Goal: Information Seeking & Learning: Learn about a topic

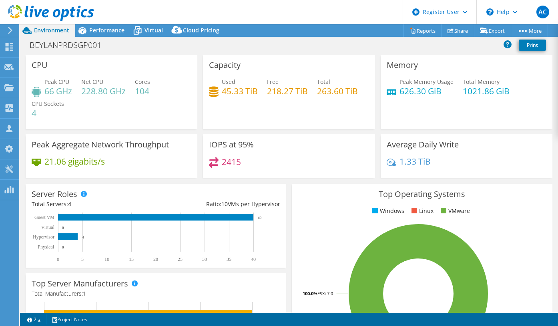
select select "USD"
drag, startPoint x: 220, startPoint y: 92, endPoint x: 256, endPoint y: 93, distance: 36.0
click at [256, 93] on div "Used 45.33 TiB Free 218.27 TiB Total 263.60 TiB" at bounding box center [289, 91] width 160 height 26
drag, startPoint x: 315, startPoint y: 92, endPoint x: 356, endPoint y: 90, distance: 41.2
click at [356, 90] on div "Used 45.33 TiB Free 218.27 TiB Total 263.60 TiB" at bounding box center [289, 91] width 160 height 26
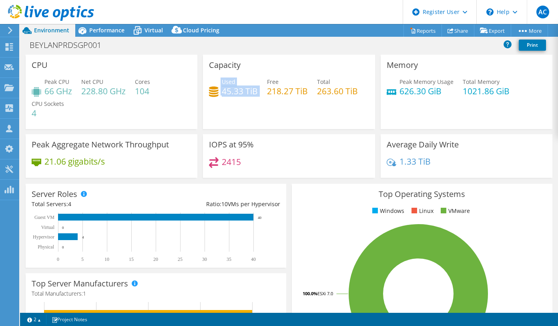
drag, startPoint x: 256, startPoint y: 92, endPoint x: 218, endPoint y: 92, distance: 37.2
click at [218, 92] on div "Used 45.33 TiB Free 218.27 TiB Total 263.60 TiB" at bounding box center [289, 91] width 160 height 26
click at [237, 92] on h4 "45.33 TiB" at bounding box center [240, 91] width 36 height 9
drag, startPoint x: 241, startPoint y: 91, endPoint x: 222, endPoint y: 92, distance: 19.2
click at [222, 92] on h4 "45.33 TiB" at bounding box center [240, 91] width 36 height 9
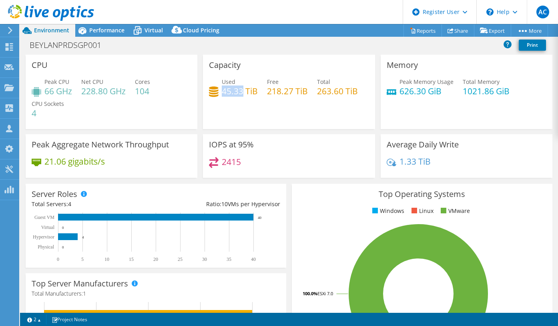
copy h4 "45.33"
drag, startPoint x: 396, startPoint y: 90, endPoint x: 454, endPoint y: 83, distance: 58.9
click at [454, 83] on div "Peak Memory Usage 626.30 GiB Total Memory 1021.86 GiB" at bounding box center [466, 91] width 160 height 26
click at [470, 82] on span "Total Memory" at bounding box center [480, 82] width 37 height 8
drag, startPoint x: 459, startPoint y: 82, endPoint x: 498, endPoint y: 80, distance: 38.8
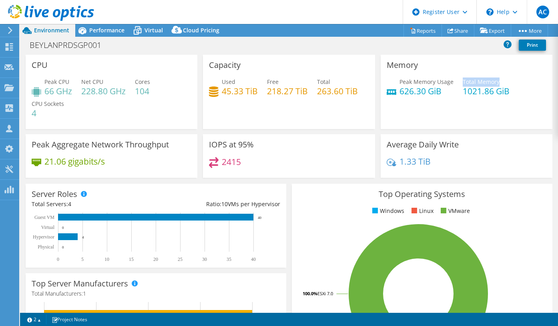
click at [498, 80] on div "Total Memory 1021.86 GiB" at bounding box center [485, 87] width 47 height 18
drag, startPoint x: 441, startPoint y: 92, endPoint x: 393, endPoint y: 90, distance: 47.7
click at [393, 90] on div "Peak Memory Usage 626.30 GiB" at bounding box center [419, 87] width 67 height 18
click at [399, 82] on span "Peak Memory Usage" at bounding box center [426, 82] width 54 height 8
drag, startPoint x: 395, startPoint y: 82, endPoint x: 448, endPoint y: 84, distance: 52.4
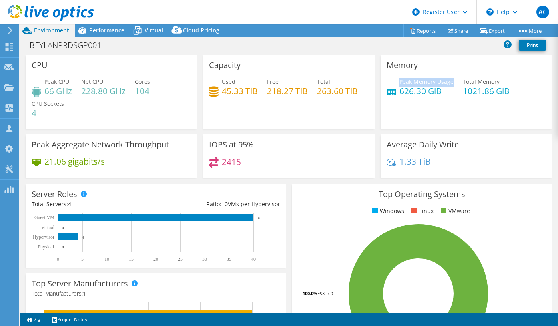
click at [448, 84] on span "Peak Memory Usage" at bounding box center [426, 82] width 54 height 8
copy span "Peak Memory Usage"
drag, startPoint x: 421, startPoint y: 91, endPoint x: 396, endPoint y: 93, distance: 24.9
click at [399, 93] on h4 "626.30 GiB" at bounding box center [426, 91] width 54 height 9
copy h4 "626.30"
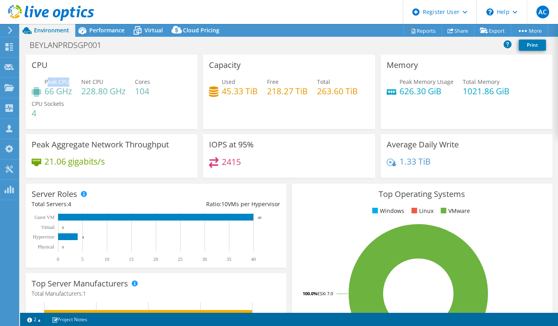
drag, startPoint x: 46, startPoint y: 80, endPoint x: 68, endPoint y: 82, distance: 21.2
click at [68, 82] on span "Peak CPU" at bounding box center [56, 82] width 25 height 8
drag, startPoint x: 83, startPoint y: 81, endPoint x: 102, endPoint y: 83, distance: 19.7
click at [102, 83] on span "Net CPU" at bounding box center [92, 82] width 22 height 8
drag, startPoint x: 82, startPoint y: 90, endPoint x: 151, endPoint y: 88, distance: 68.8
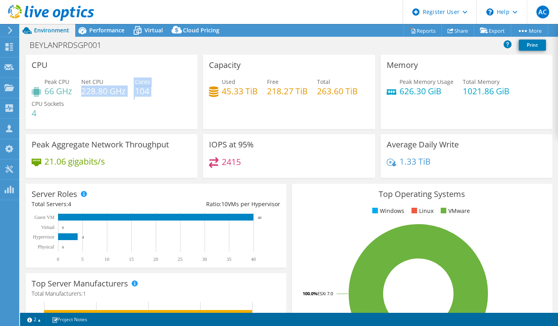
click at [151, 88] on div "Peak CPU 66 GHz Net CPU 228.80 GHz Cores 104 CPU Sockets 4" at bounding box center [112, 102] width 160 height 48
drag, startPoint x: 44, startPoint y: 92, endPoint x: 66, endPoint y: 94, distance: 22.5
click at [66, 94] on div "Peak CPU 66 GHz" at bounding box center [52, 87] width 40 height 18
click at [62, 98] on div "Peak CPU 66 GHz Net CPU 228.80 GHz Cores 104 CPU Sockets 4" at bounding box center [112, 102] width 160 height 48
click at [103, 30] on span "Performance" at bounding box center [106, 30] width 35 height 8
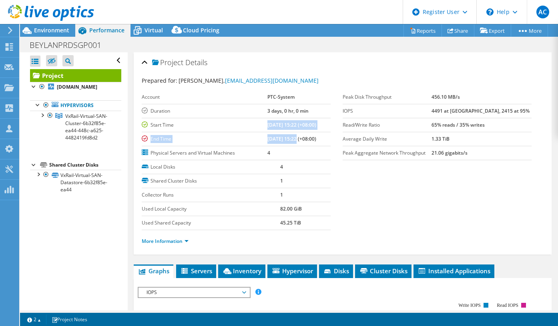
drag, startPoint x: 257, startPoint y: 124, endPoint x: 284, endPoint y: 140, distance: 31.6
click at [284, 140] on tbody "Account PTC-System Duration 3 days, 0 hr, 0 min Start Time 07/07/2025, 15:22 (+…" at bounding box center [236, 125] width 189 height 70
click at [41, 30] on span "Environment" at bounding box center [51, 30] width 35 height 8
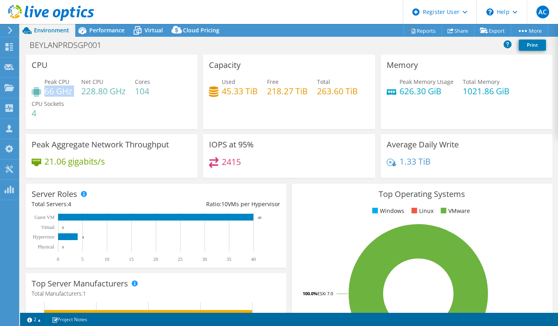
drag, startPoint x: 72, startPoint y: 91, endPoint x: 46, endPoint y: 92, distance: 26.5
click at [46, 92] on div "Peak CPU 66 GHz Net CPU 228.80 GHz Cores 104 CPU Sockets 4" at bounding box center [112, 102] width 160 height 48
click at [48, 92] on h4 "66 GHz" at bounding box center [58, 91] width 28 height 9
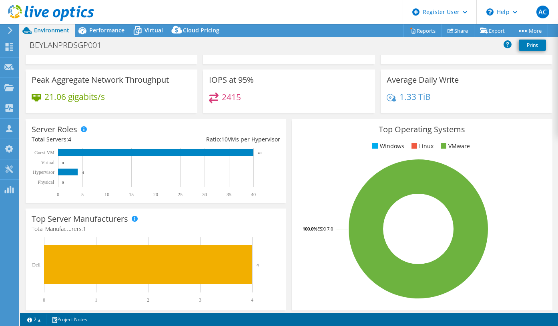
scroll to position [65, 0]
drag, startPoint x: 68, startPoint y: 140, endPoint x: 79, endPoint y: 139, distance: 11.7
click at [79, 139] on div "Total Servers: 4" at bounding box center [94, 139] width 124 height 9
click at [8, 47] on icon at bounding box center [9, 47] width 10 height 8
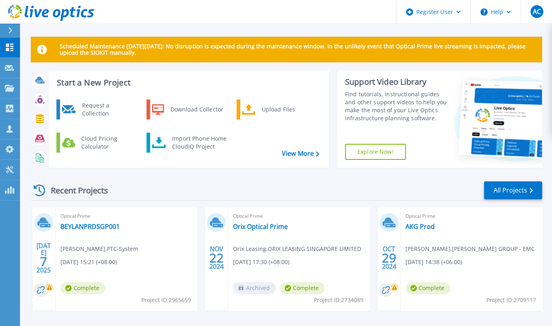
click at [23, 264] on div "Scheduled Maintenance [DATE][DATE]: No disruption is expected during the mainte…" at bounding box center [286, 226] width 532 height 453
click at [426, 226] on link "AKG Prod" at bounding box center [419, 227] width 29 height 8
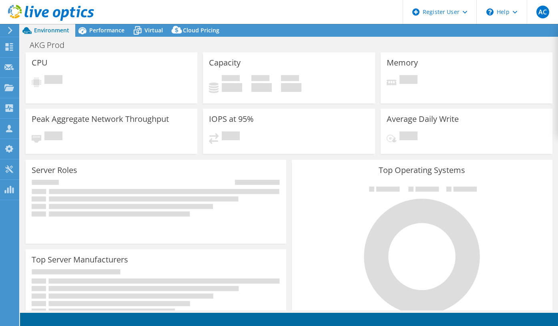
select select "USD"
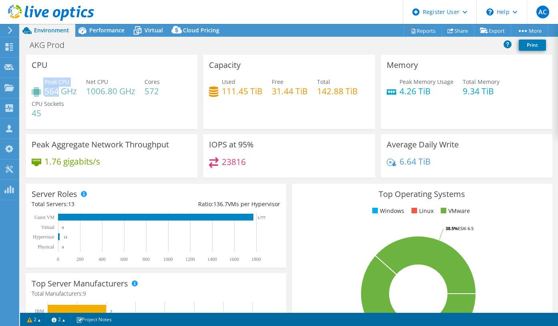
drag, startPoint x: 58, startPoint y: 90, endPoint x: 44, endPoint y: 90, distance: 14.8
click at [44, 90] on div "Peak CPU 564 GHz" at bounding box center [54, 87] width 45 height 18
click at [48, 87] on h4 "564 GHz" at bounding box center [60, 91] width 32 height 9
click at [45, 115] on h4 "45" at bounding box center [48, 113] width 32 height 9
drag, startPoint x: 86, startPoint y: 89, endPoint x: 120, endPoint y: 94, distance: 34.9
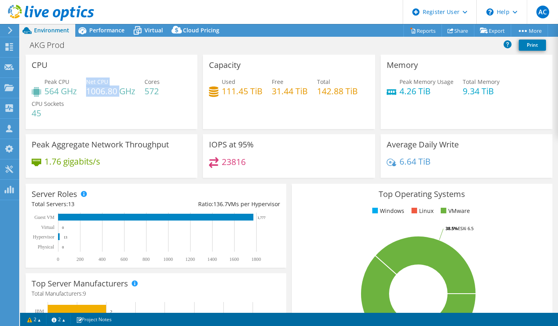
click at [120, 94] on div "Peak CPU 564 GHz Net CPU 1006.80 GHz Cores 572 CPU Sockets 45" at bounding box center [112, 102] width 160 height 48
drag, startPoint x: 159, startPoint y: 90, endPoint x: 146, endPoint y: 94, distance: 13.2
click at [146, 94] on h4 "572" at bounding box center [151, 91] width 15 height 9
drag, startPoint x: 74, startPoint y: 203, endPoint x: 67, endPoint y: 204, distance: 6.8
click at [67, 204] on div "Total Servers: 13" at bounding box center [94, 204] width 124 height 9
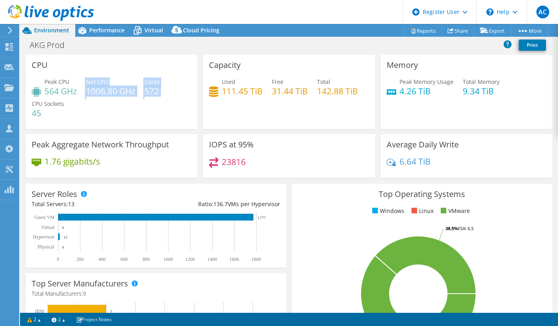
drag, startPoint x: 162, startPoint y: 92, endPoint x: 84, endPoint y: 92, distance: 78.8
click at [84, 92] on div "Peak CPU 564 GHz Net CPU 1006.80 GHz Cores 572 CPU Sockets 45" at bounding box center [112, 102] width 160 height 48
drag, startPoint x: 86, startPoint y: 91, endPoint x: 132, endPoint y: 90, distance: 45.6
click at [132, 90] on h4 "1006.80 GHz" at bounding box center [110, 91] width 49 height 9
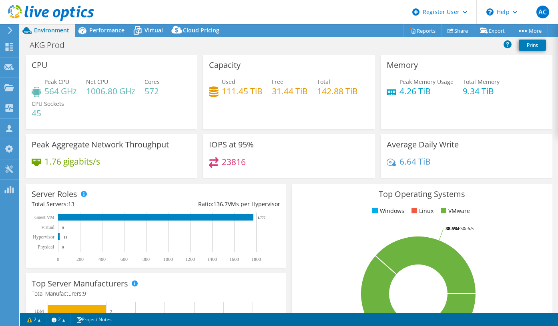
click at [240, 158] on h4 "23816" at bounding box center [234, 162] width 24 height 9
drag, startPoint x: 217, startPoint y: 160, endPoint x: 254, endPoint y: 163, distance: 36.5
click at [254, 163] on div "23816" at bounding box center [289, 165] width 160 height 17
drag, startPoint x: 254, startPoint y: 143, endPoint x: 223, endPoint y: 145, distance: 31.3
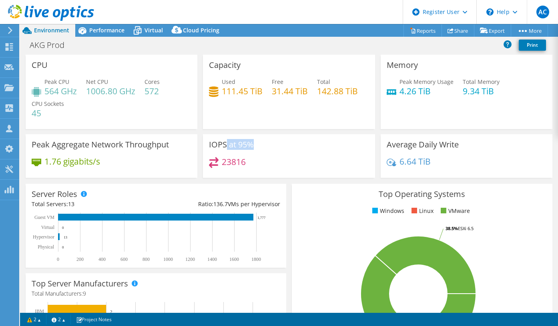
click at [223, 145] on div "IOPS at 95% 23816" at bounding box center [289, 156] width 172 height 44
click at [114, 30] on span "Performance" at bounding box center [106, 30] width 35 height 8
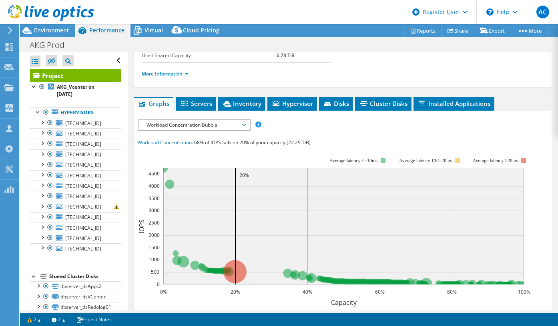
scroll to position [167, 0]
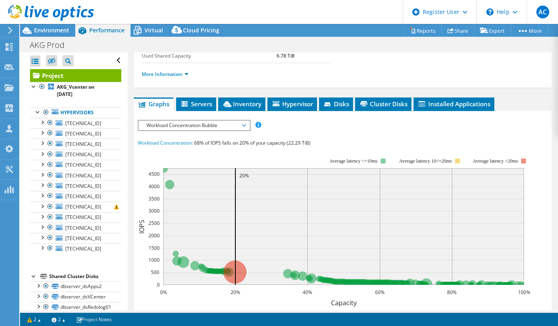
click at [212, 128] on div "Workload Concentration Bubble IOPS Disk Throughput IO Size Latency Queue Depth …" at bounding box center [194, 125] width 113 height 11
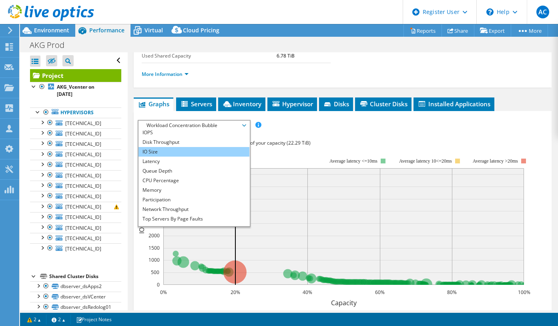
scroll to position [0, 0]
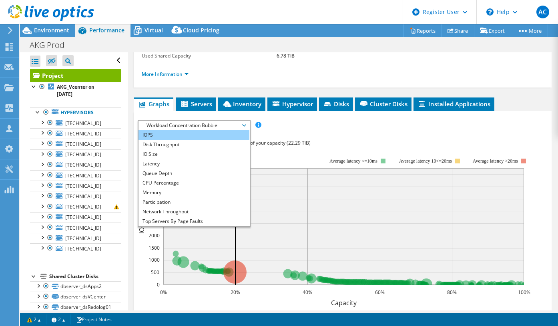
click at [171, 133] on li "IOPS" at bounding box center [193, 135] width 111 height 10
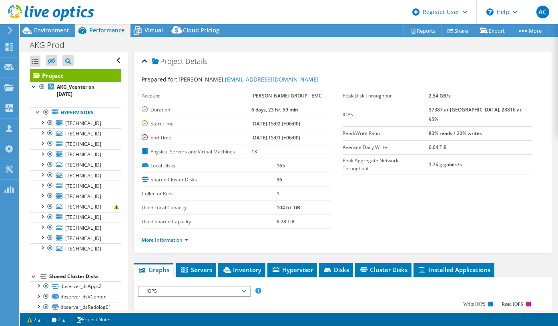
scroll to position [1, 0]
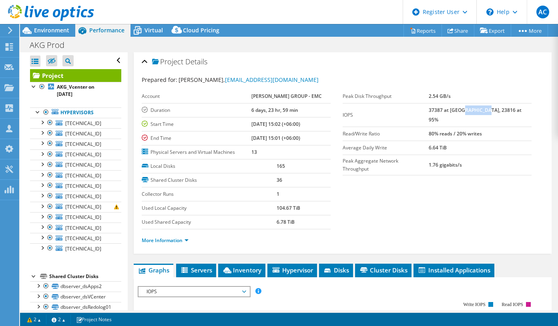
drag, startPoint x: 479, startPoint y: 109, endPoint x: 500, endPoint y: 112, distance: 20.9
click at [500, 112] on b "37387 at [GEOGRAPHIC_DATA], 23816 at 95%" at bounding box center [474, 115] width 93 height 16
drag, startPoint x: 459, startPoint y: 108, endPoint x: 441, endPoint y: 108, distance: 18.0
click at [441, 108] on tr "IOPS 37387 at [GEOGRAPHIC_DATA], 23816 at 95%" at bounding box center [436, 115] width 189 height 24
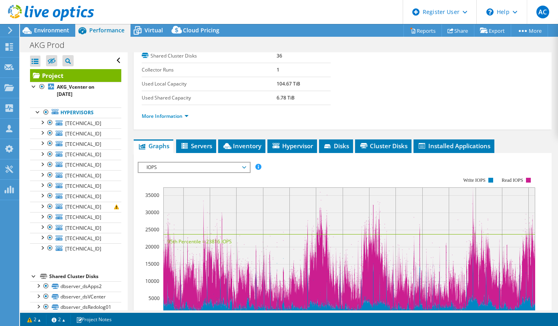
scroll to position [132, 0]
